Goal: Check status: Check status

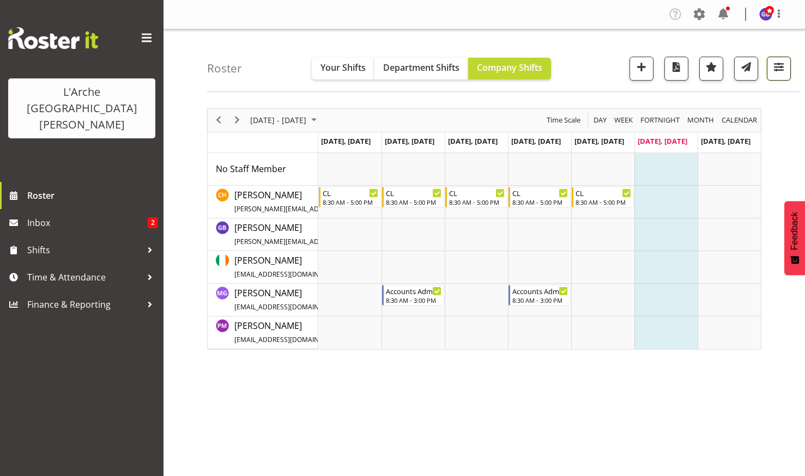
click at [777, 63] on span "button" at bounding box center [779, 67] width 14 height 14
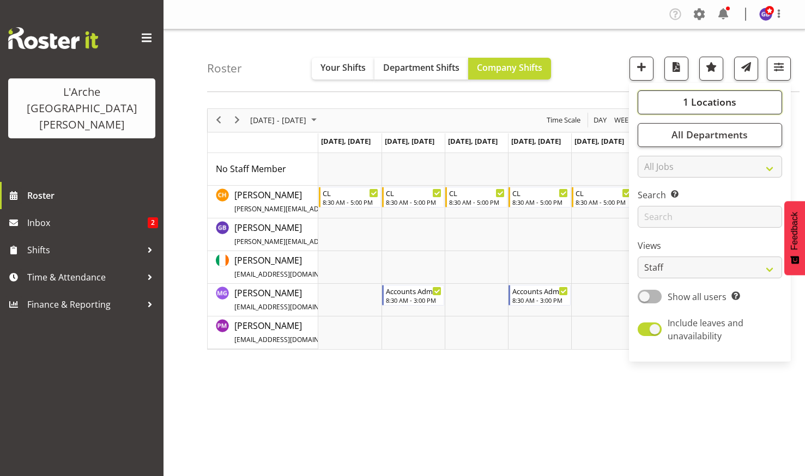
drag, startPoint x: 703, startPoint y: 98, endPoint x: 705, endPoint y: 108, distance: 10.6
click at [702, 99] on span "1 Locations" at bounding box center [709, 101] width 53 height 13
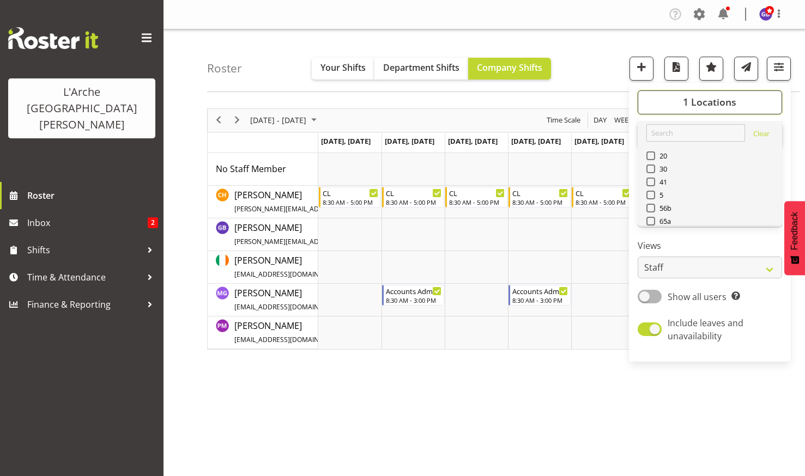
scroll to position [109, 0]
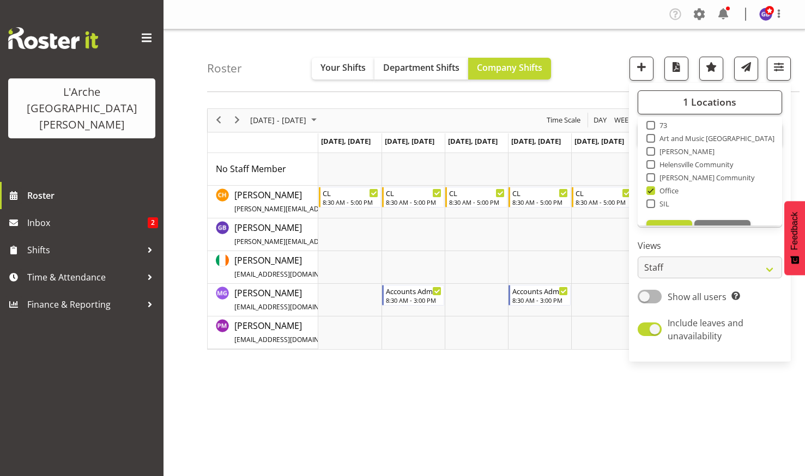
drag, startPoint x: 651, startPoint y: 187, endPoint x: 661, endPoint y: 178, distance: 13.9
click at [651, 187] on span at bounding box center [650, 190] width 9 height 9
click at [651, 187] on input "Office" at bounding box center [649, 190] width 7 height 7
checkbox input "false"
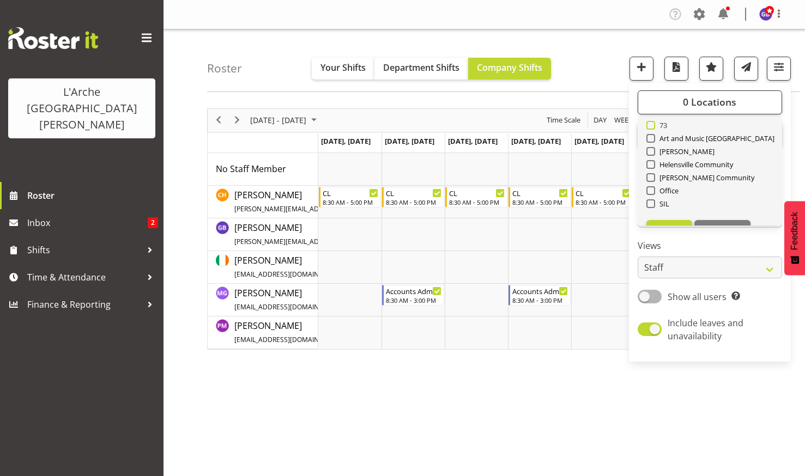
click at [652, 124] on span at bounding box center [650, 125] width 9 height 9
click at [652, 124] on input "73" at bounding box center [649, 125] width 7 height 7
checkbox input "true"
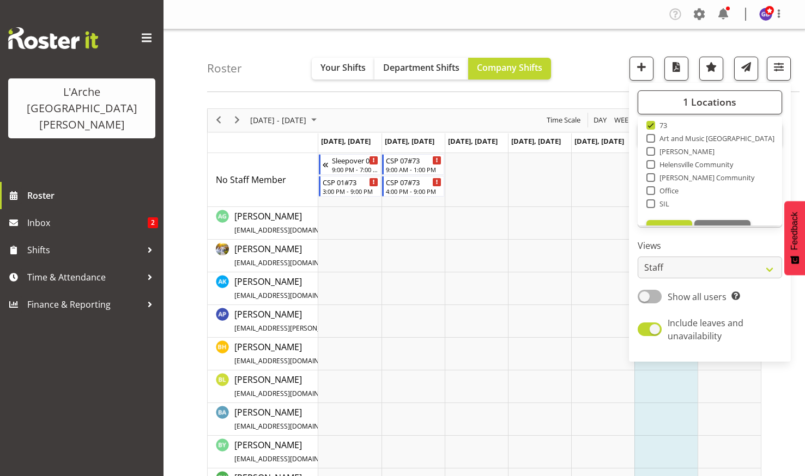
click at [593, 59] on div "Roster Your Shifts Department Shifts Company Shifts 1 Locations Clear 20 30 41 …" at bounding box center [503, 60] width 592 height 63
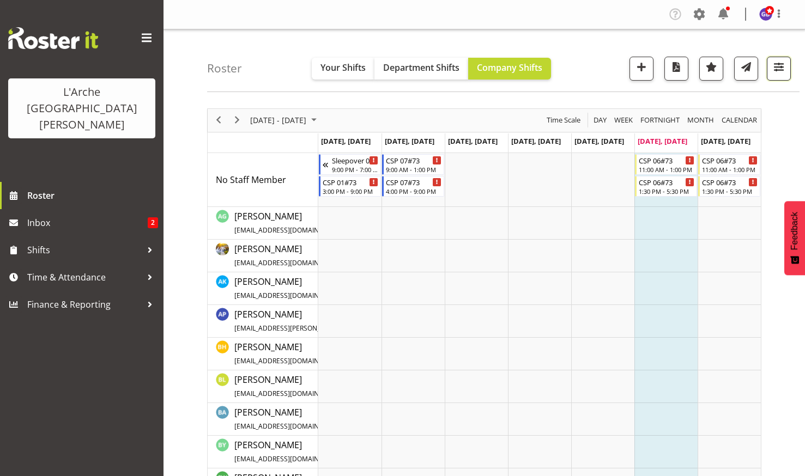
click at [777, 66] on span "button" at bounding box center [779, 67] width 14 height 14
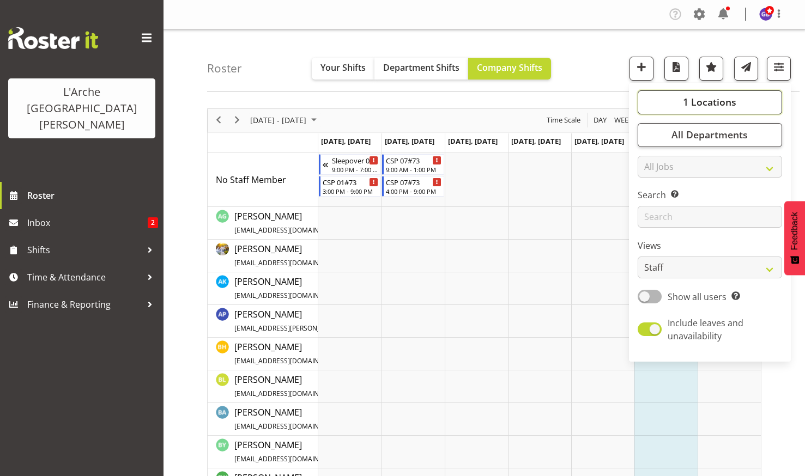
click at [720, 97] on span "1 Locations" at bounding box center [709, 101] width 53 height 13
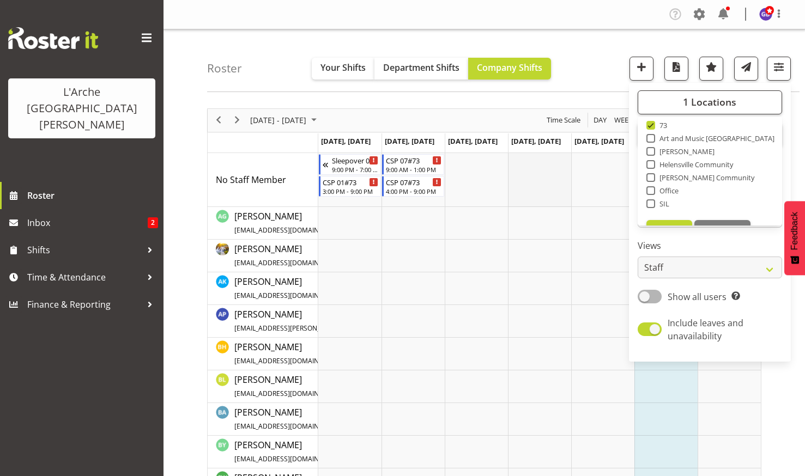
click at [540, 175] on td "Timeline Week of August 16, 2025" at bounding box center [539, 180] width 63 height 54
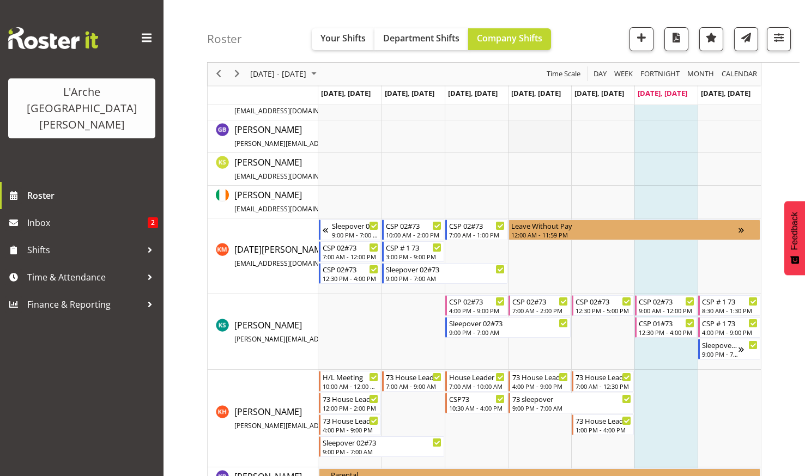
scroll to position [654, 0]
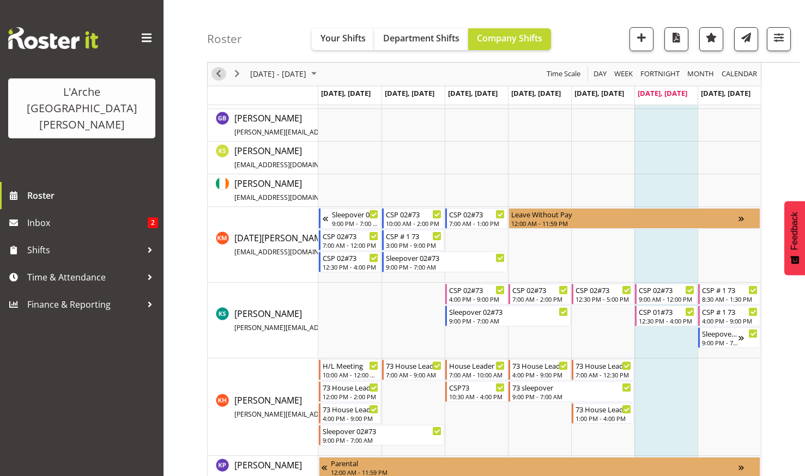
click at [216, 71] on span "Previous" at bounding box center [218, 75] width 13 height 14
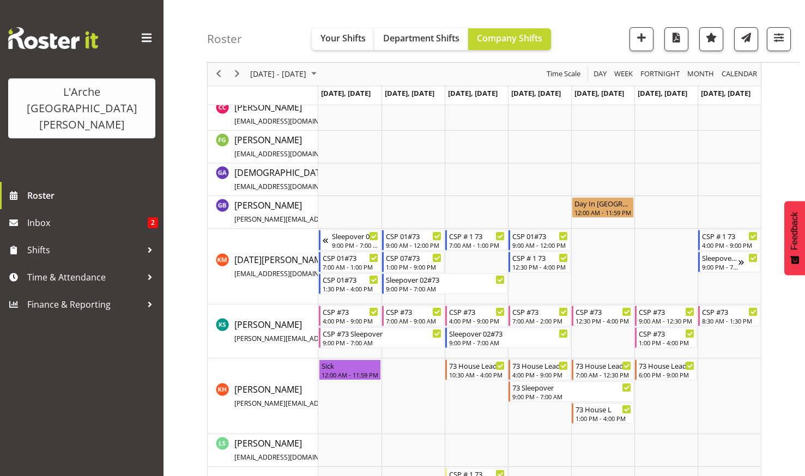
scroll to position [327, 0]
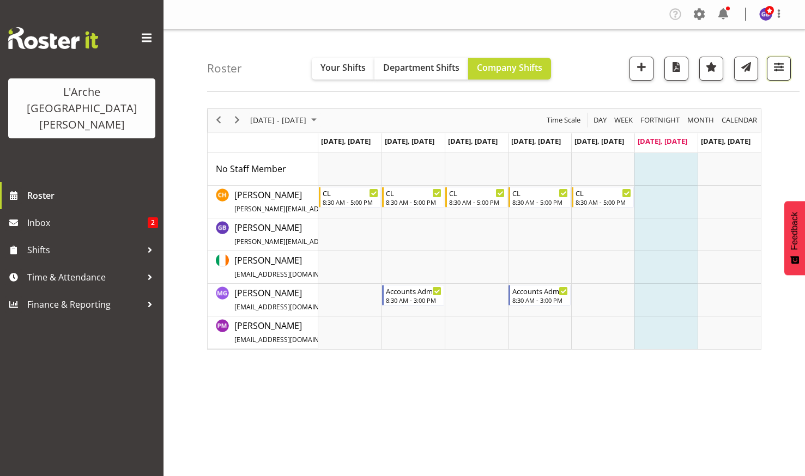
click at [777, 62] on span "button" at bounding box center [779, 67] width 14 height 14
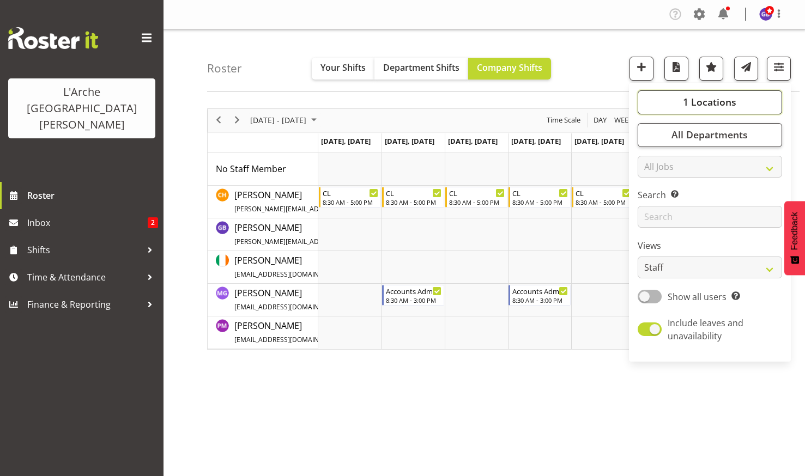
click at [703, 99] on span "1 Locations" at bounding box center [709, 101] width 53 height 13
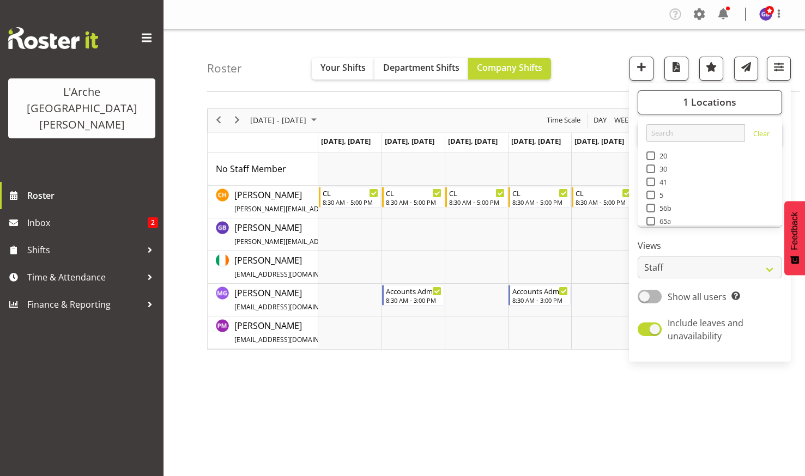
click at [651, 193] on span at bounding box center [650, 195] width 9 height 9
click at [651, 193] on input "5" at bounding box center [649, 194] width 7 height 7
checkbox input "true"
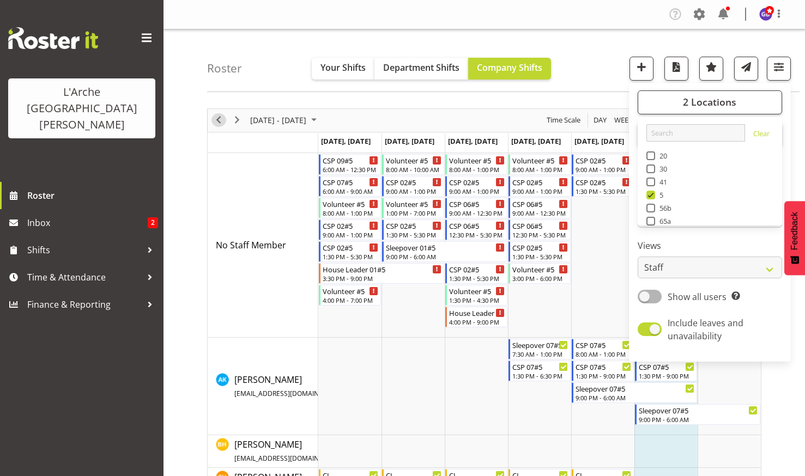
click at [219, 119] on span "Previous" at bounding box center [218, 120] width 13 height 14
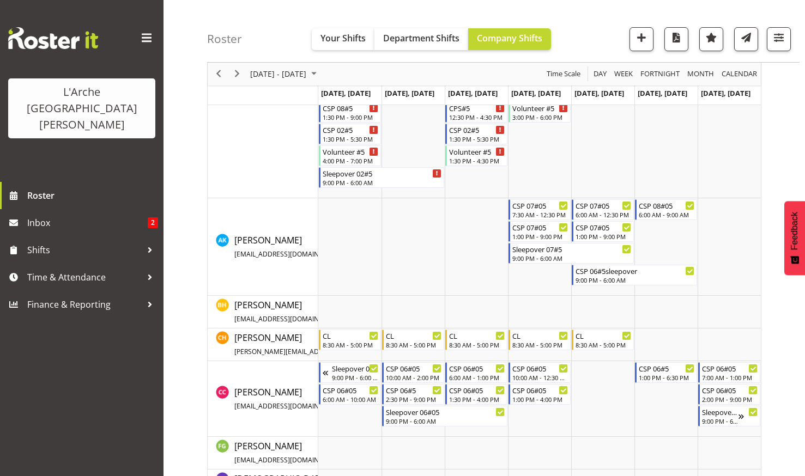
scroll to position [325, 0]
